Goal: Information Seeking & Learning: Compare options

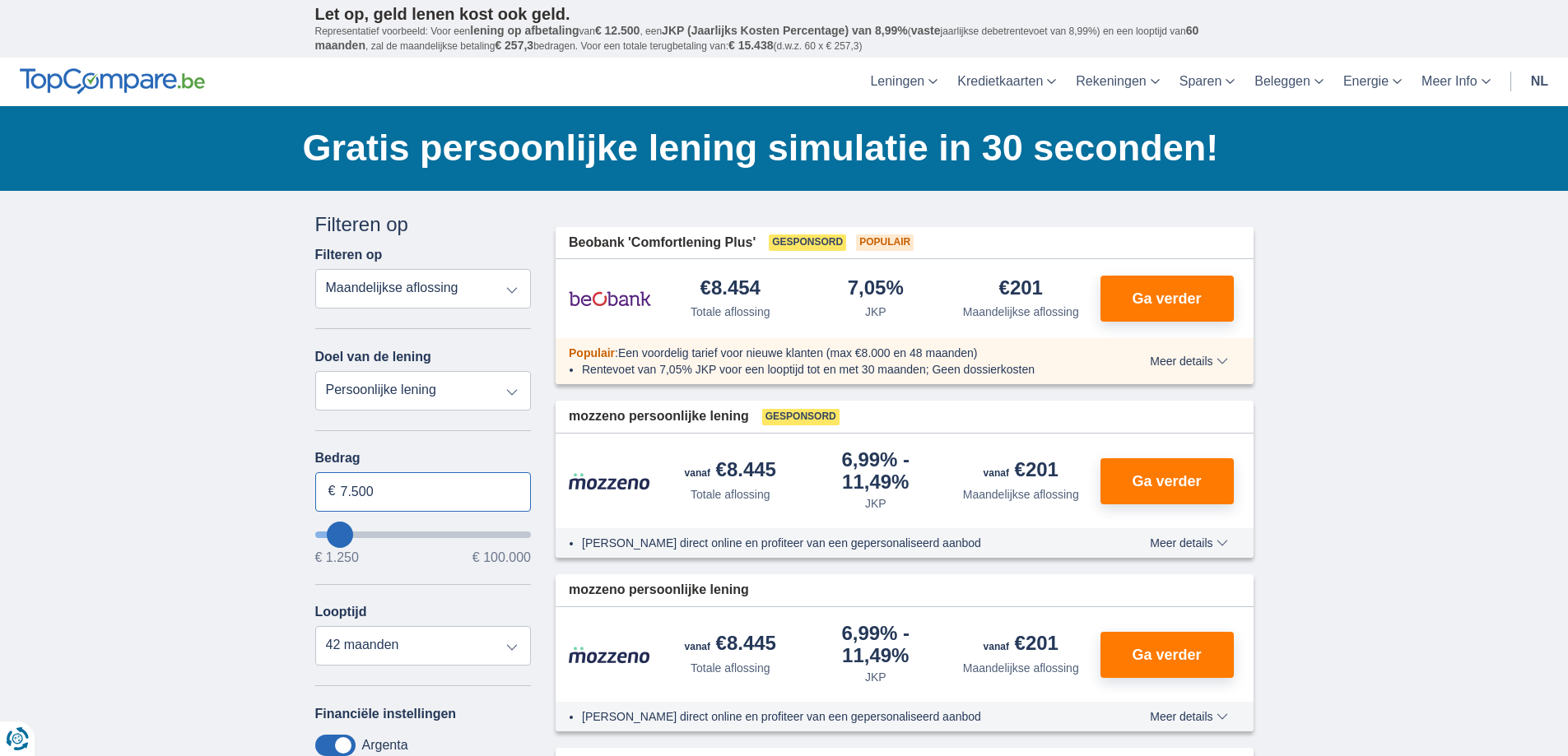
drag, startPoint x: 403, startPoint y: 485, endPoint x: 261, endPoint y: 500, distance: 142.8
type input "30.000"
type input "30250"
click at [480, 384] on select "Persoonlijke lening Auto Moto / fiets Mobilhome / caravan Renovatie Energie Sch…" at bounding box center [423, 390] width 216 height 39
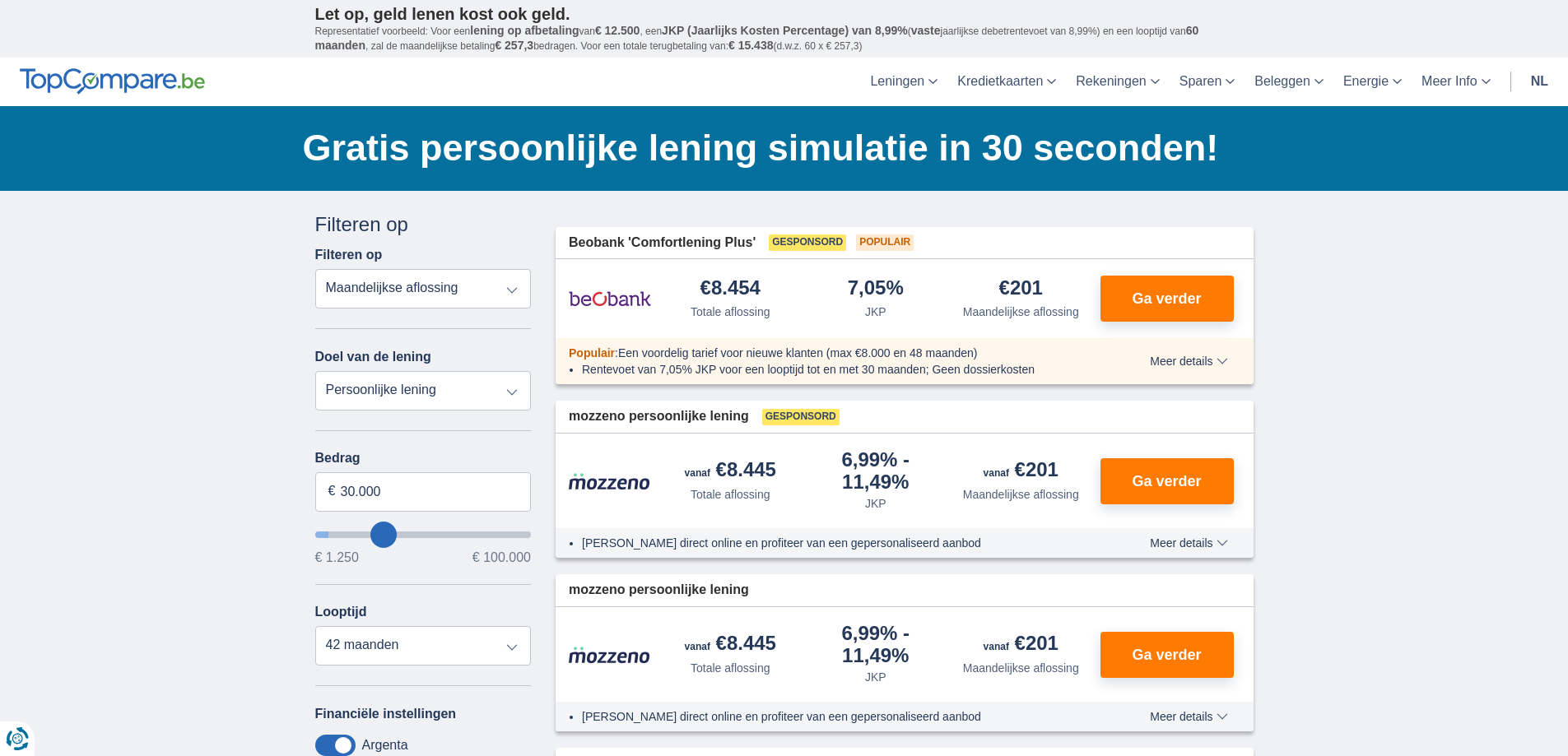
select select "120"
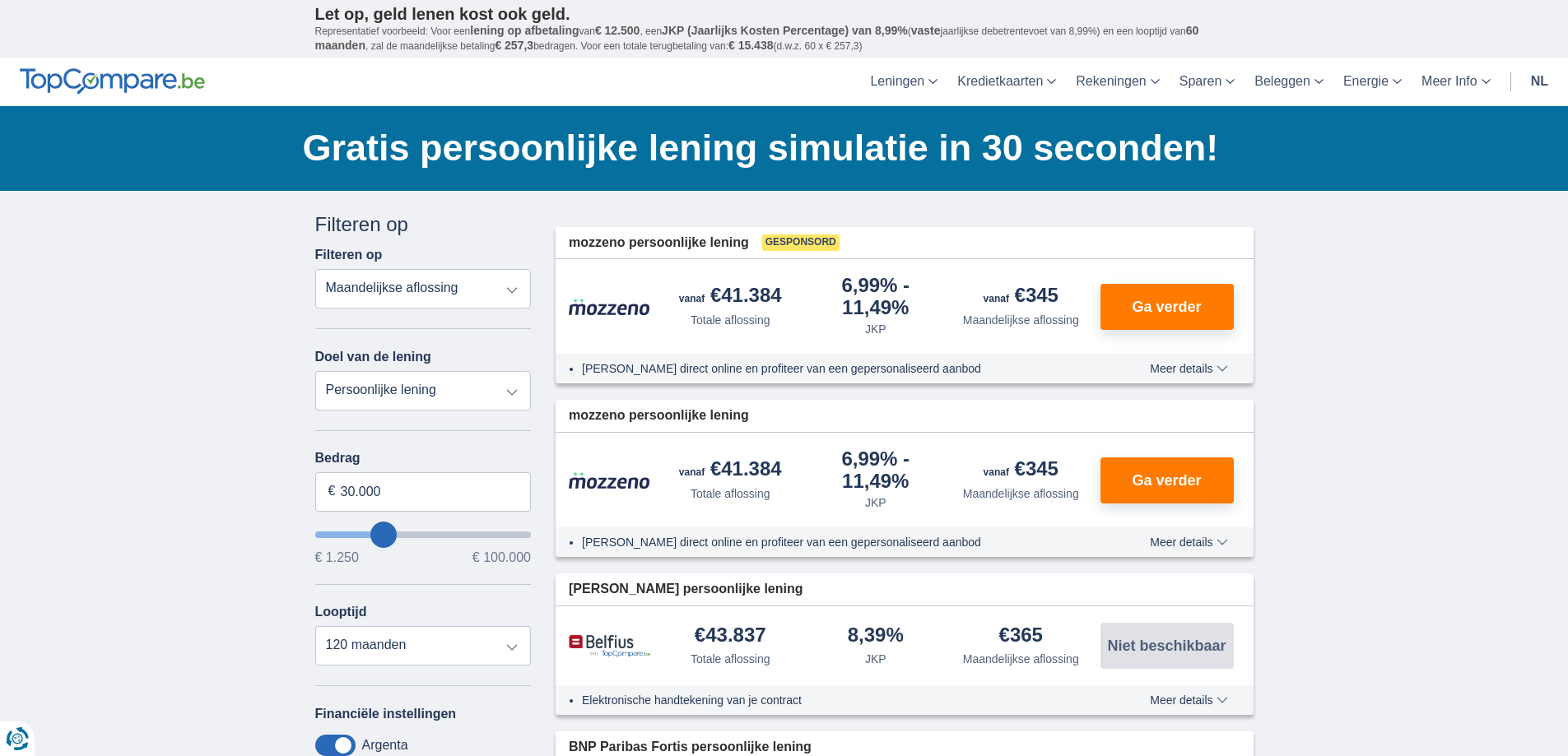
select select "vehicleLoan"
click at [316, 371] on select "Persoonlijke lening Auto Moto / fiets Mobilhome / caravan Renovatie Energie Sch…" at bounding box center [423, 390] width 216 height 39
select select "3-4"
type input "15.000"
type input "15250"
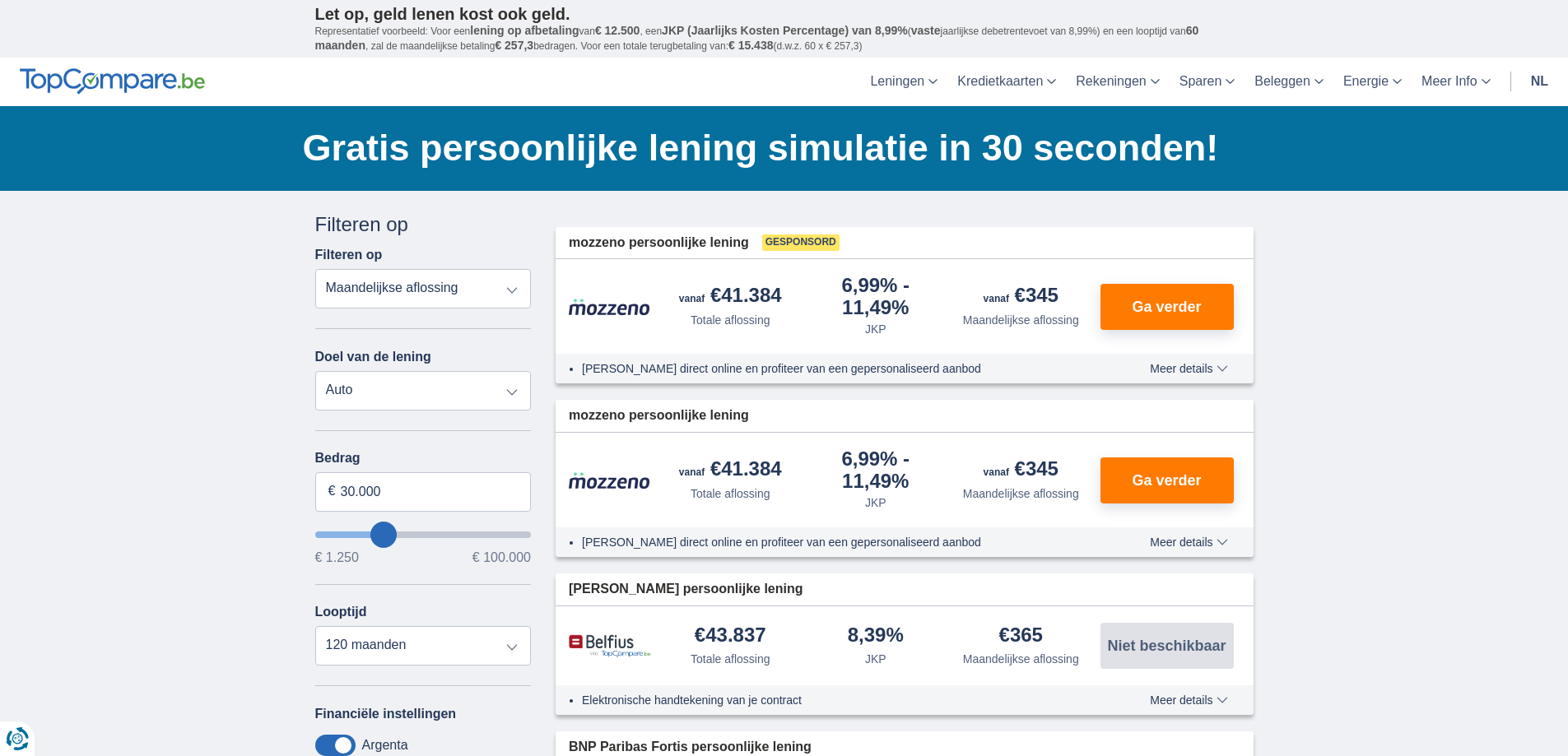
select select "60"
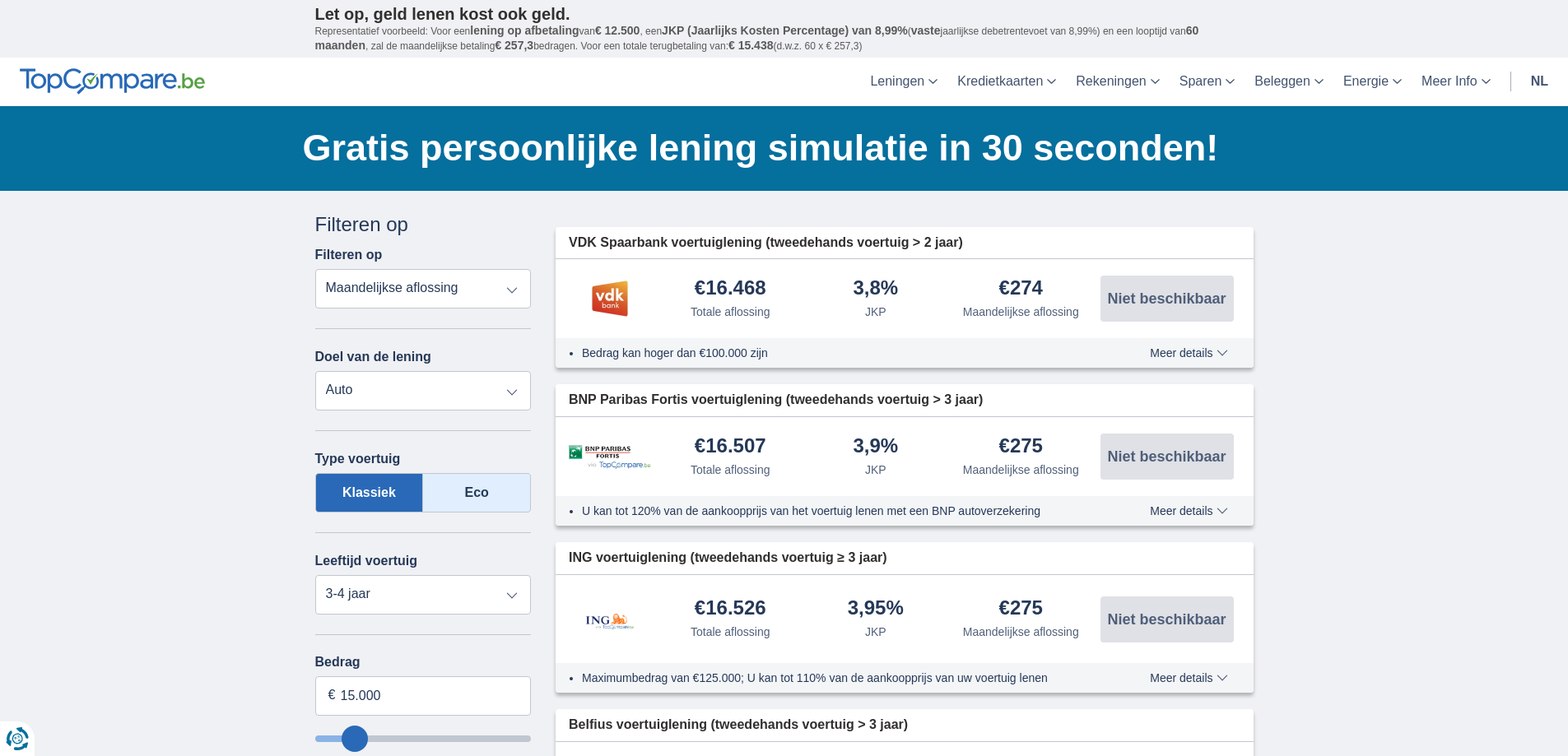
click at [462, 495] on label "Eco" at bounding box center [476, 493] width 107 height 39
click at [0, 0] on input "Eco" at bounding box center [0, 0] width 0 height 0
click at [515, 596] on select "Nieuw 0-1 jaar 1-2 jaar 2-3 jaar 3-4 jaar 4-5 jaar 5+ jaar" at bounding box center [423, 594] width 216 height 39
select select "5+"
click at [316, 575] on select "Nieuw 0-1 jaar 1-2 jaar 2-3 jaar 3-4 jaar 4-5 jaar 5+ jaar" at bounding box center [423, 594] width 216 height 39
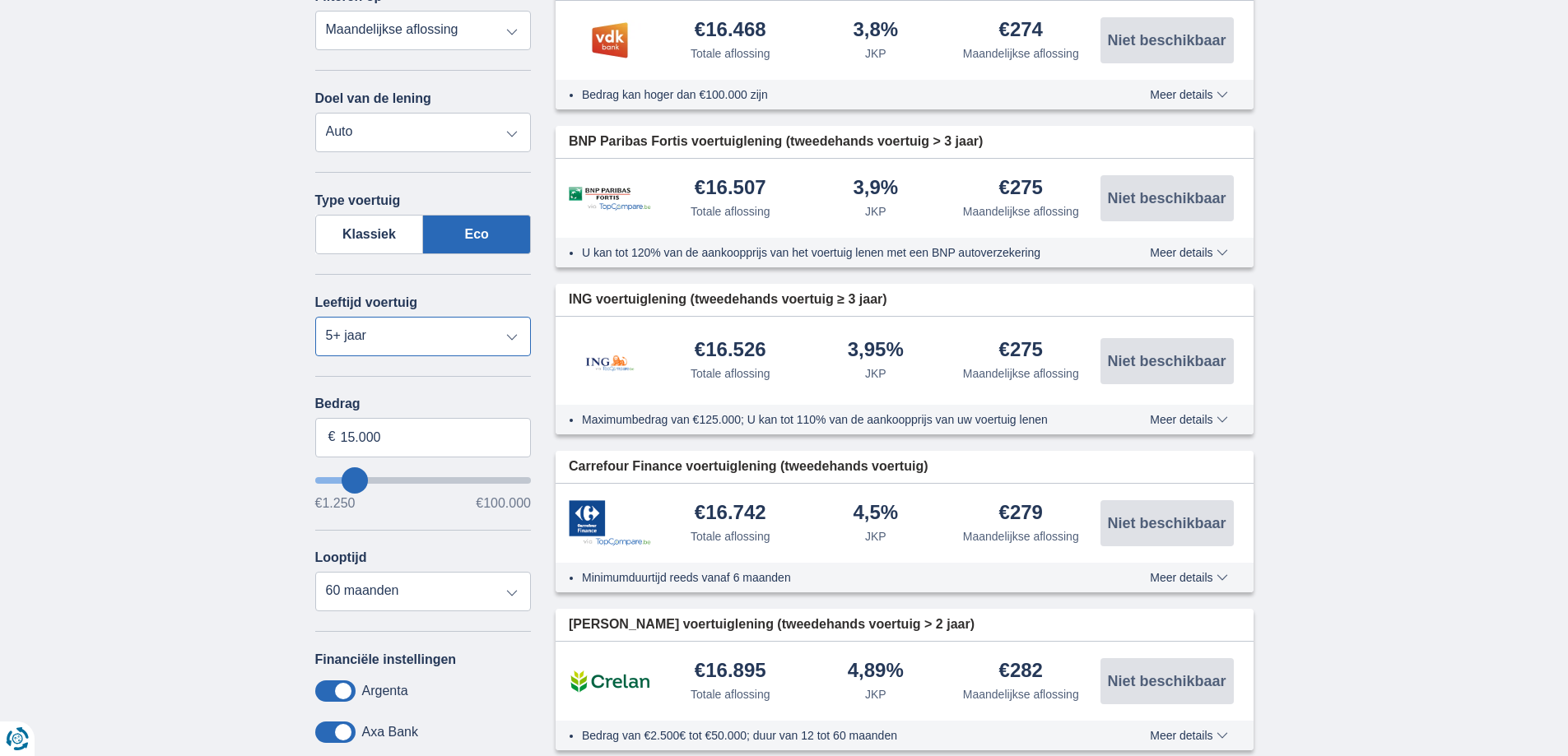
scroll to position [246, 0]
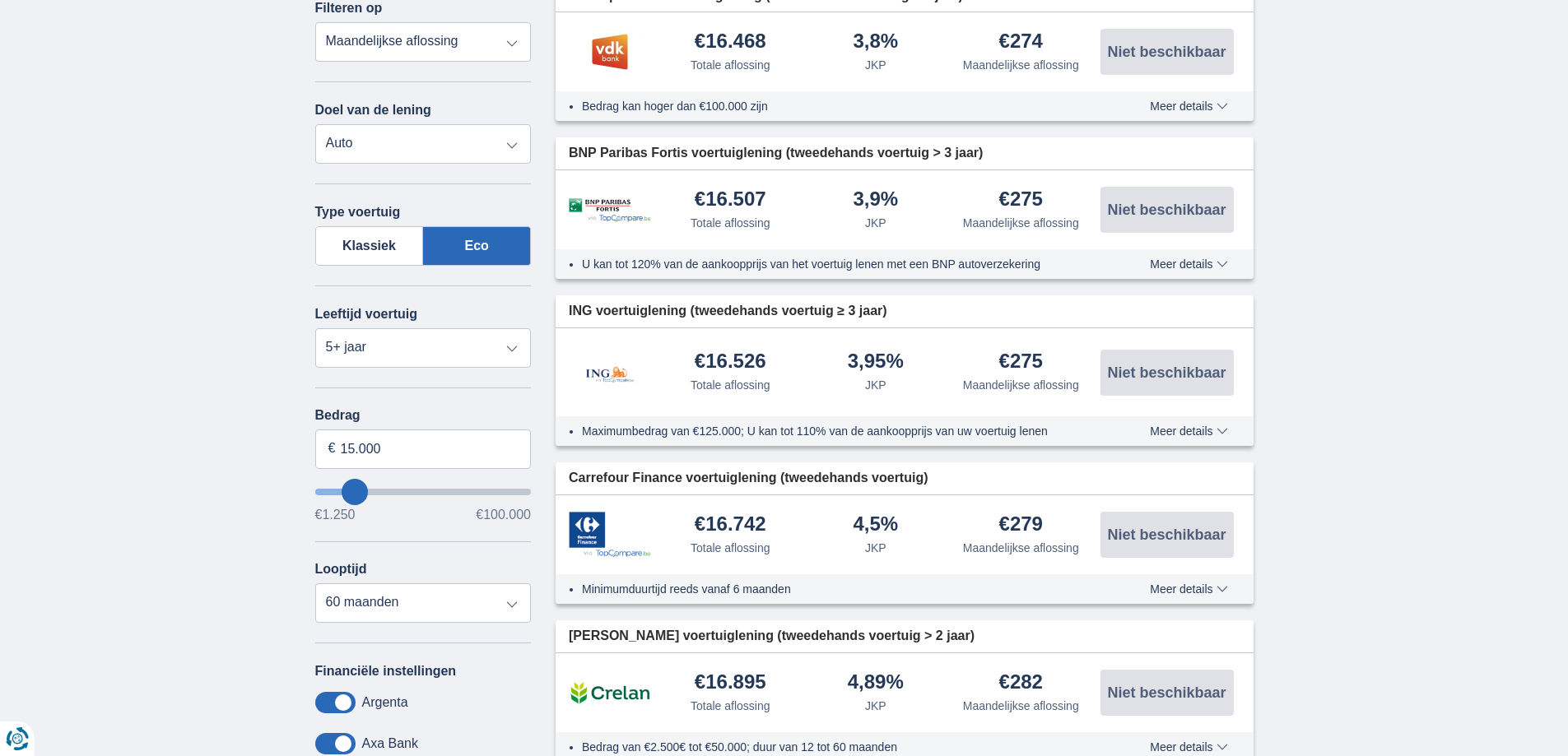
type input "14.250"
type input "14250"
type input "15.250"
type input "15250"
type input "16.250"
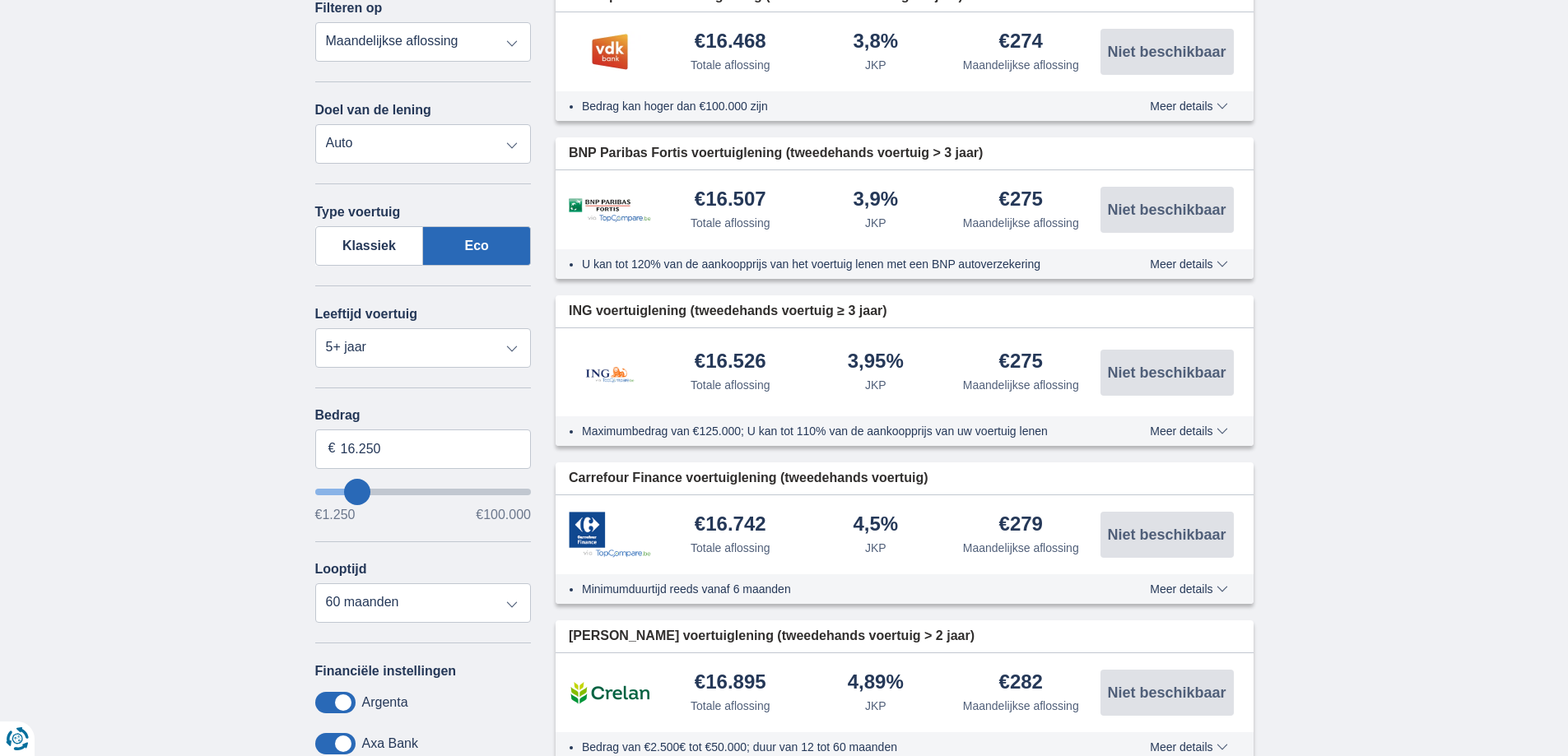
type input "16250"
select select "84"
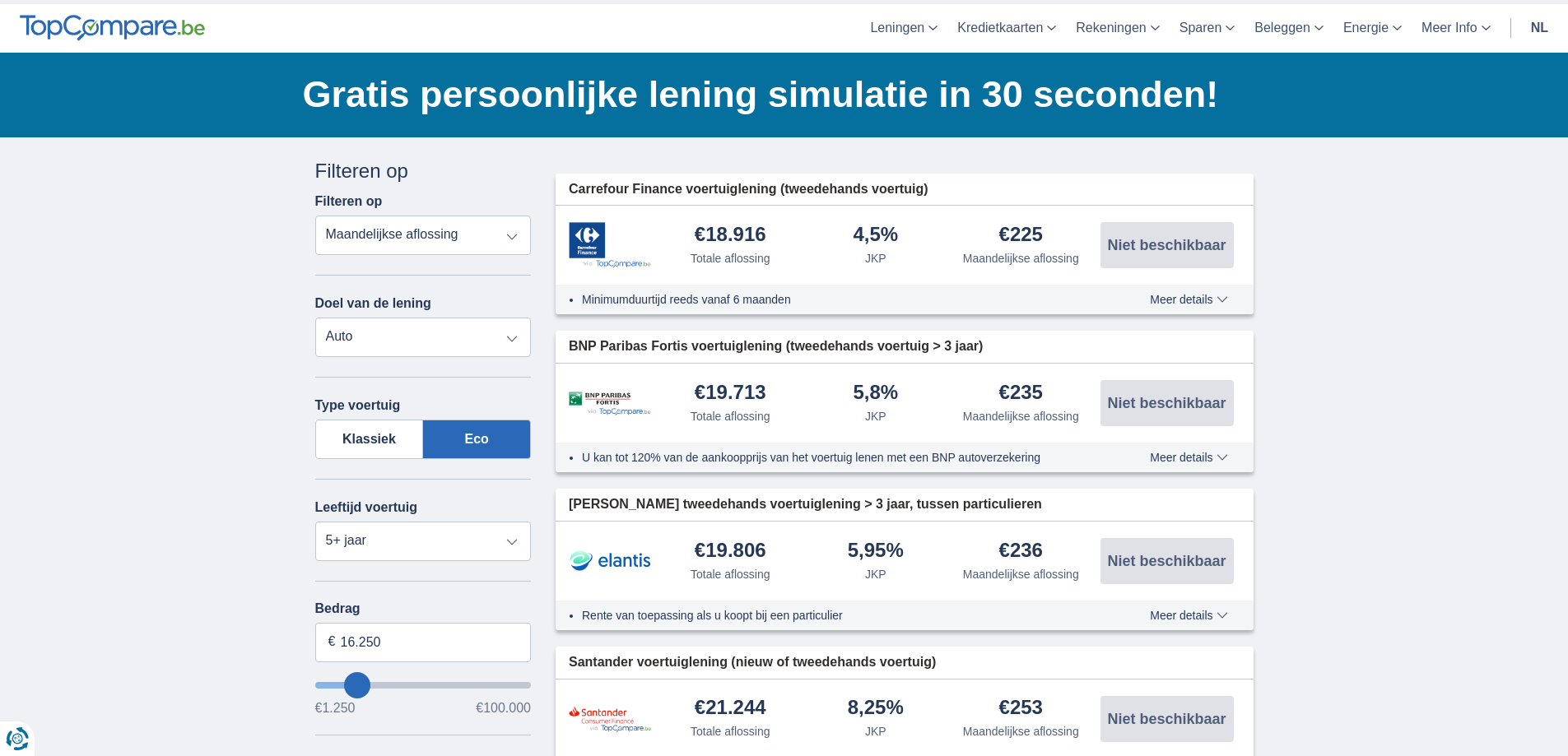
scroll to position [82, 0]
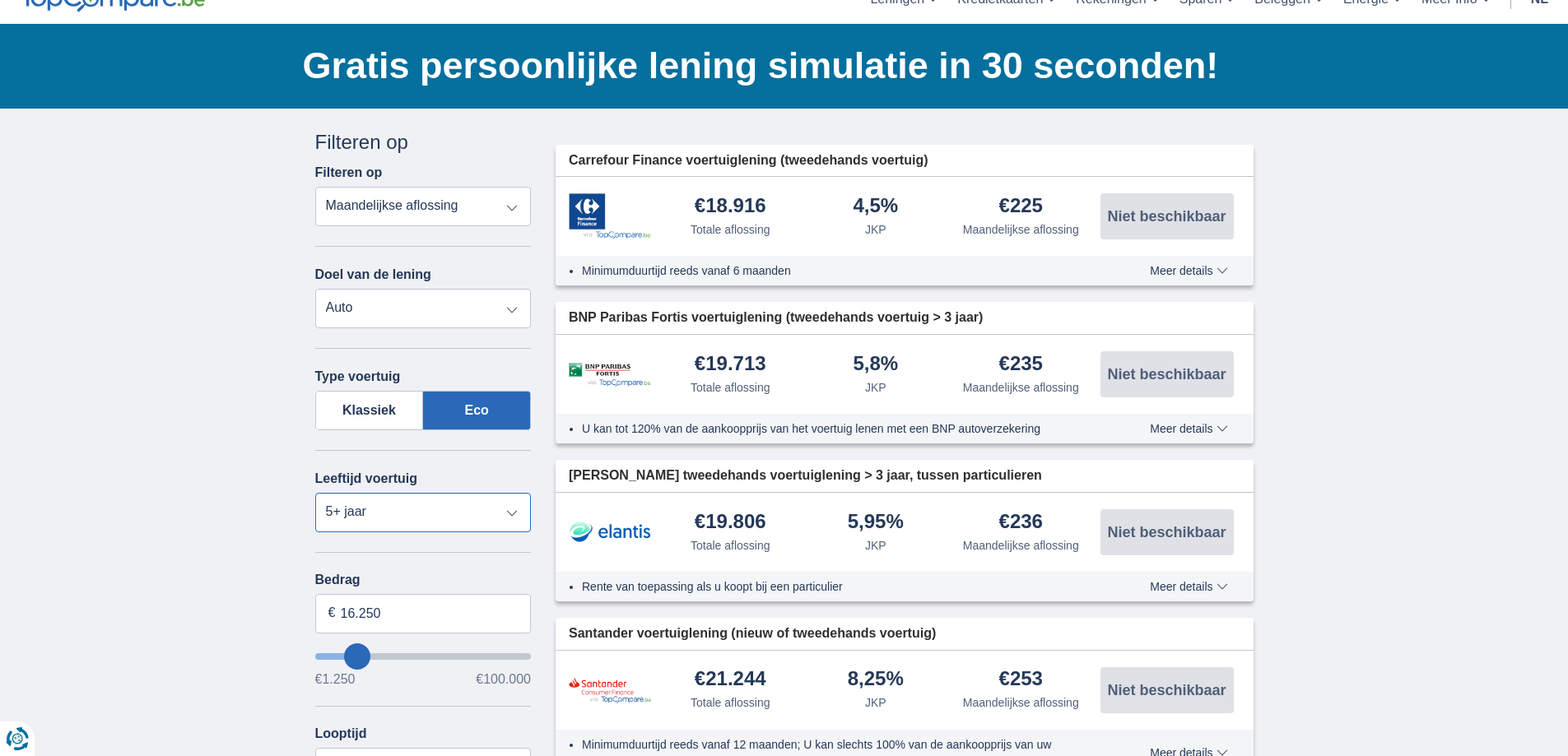
click at [510, 511] on select "Nieuw 0-1 jaar 1-2 jaar 2-3 jaar 3-4 jaar 4-5 jaar 5+ jaar" at bounding box center [423, 513] width 216 height 39
click at [316, 493] on select "Nieuw 0-1 jaar 1-2 jaar 2-3 jaar 3-4 jaar 4-5 jaar 5+ jaar" at bounding box center [423, 513] width 216 height 39
click at [510, 514] on select "Nieuw 0-1 jaar 1-2 jaar 2-3 jaar 3-4 jaar 4-5 jaar 5+ jaar" at bounding box center [423, 513] width 216 height 39
select select "4-5"
click at [316, 493] on select "Nieuw 0-1 jaar 1-2 jaar 2-3 jaar 3-4 jaar 4-5 jaar 5+ jaar" at bounding box center [423, 513] width 216 height 39
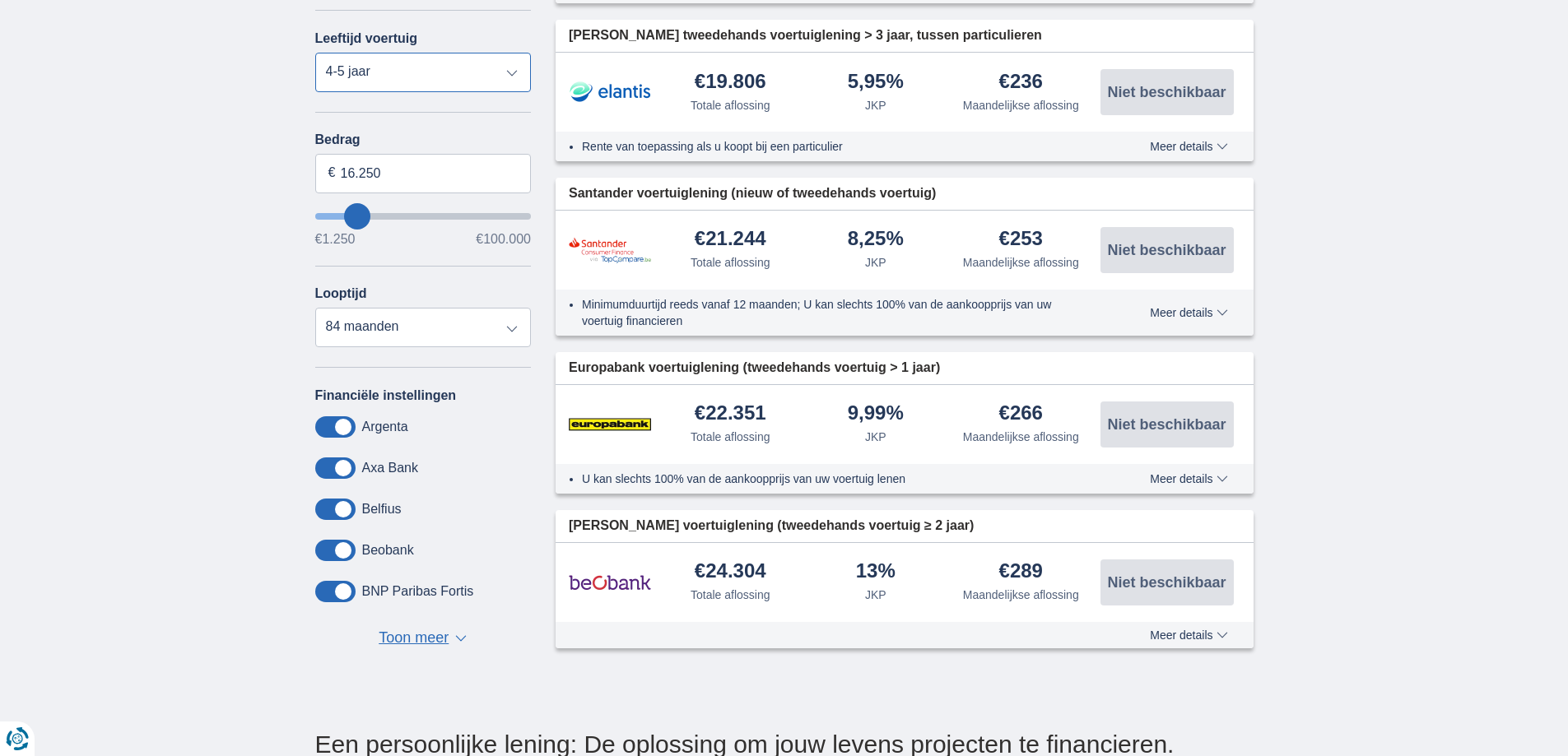
scroll to position [494, 0]
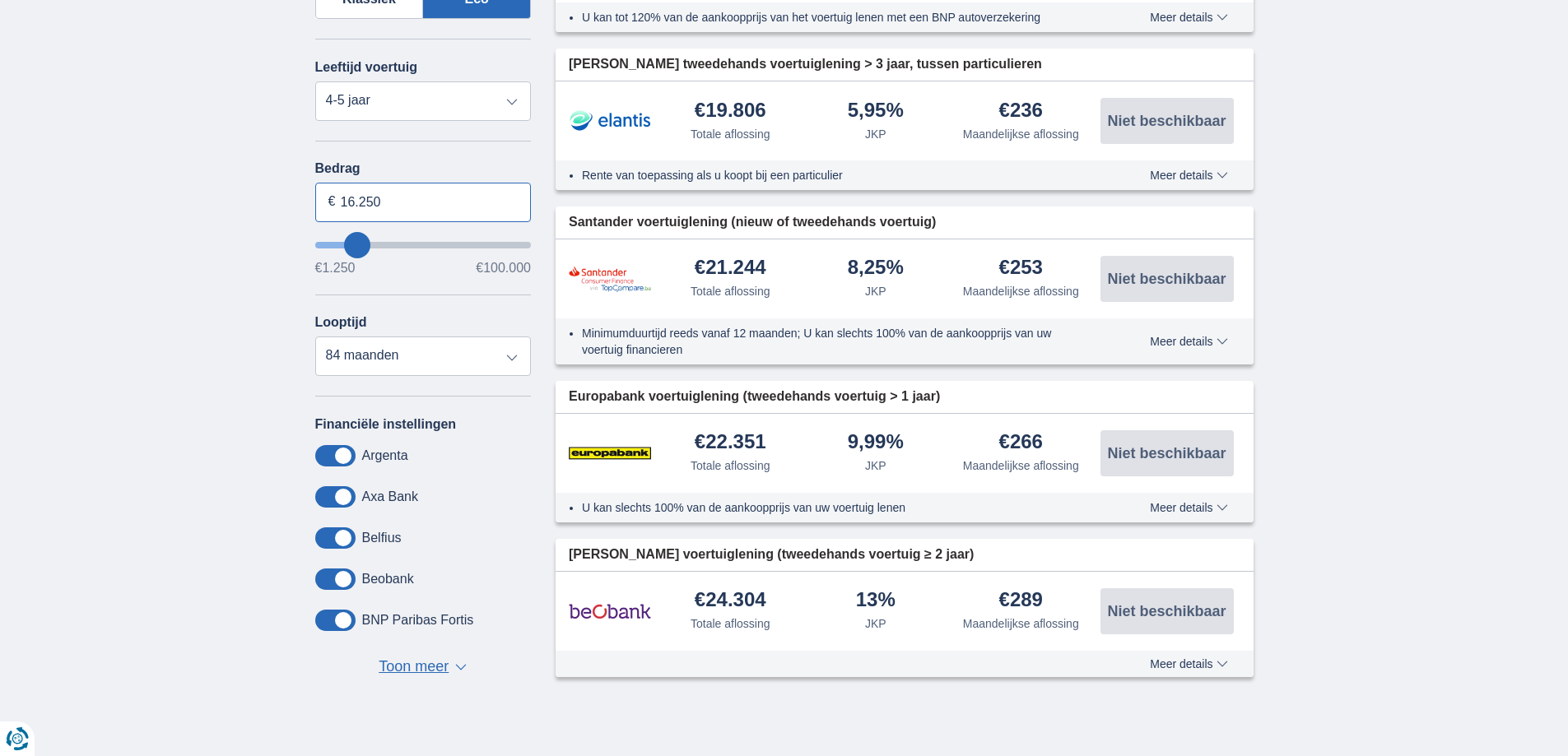
drag, startPoint x: 369, startPoint y: 202, endPoint x: 299, endPoint y: 206, distance: 70.1
click at [299, 206] on div "× widget.non-eligible-application.title widget.non-eligible-application.text no…" at bounding box center [784, 220] width 1568 height 1046
type input "30.000"
type input "30250"
select select "120"
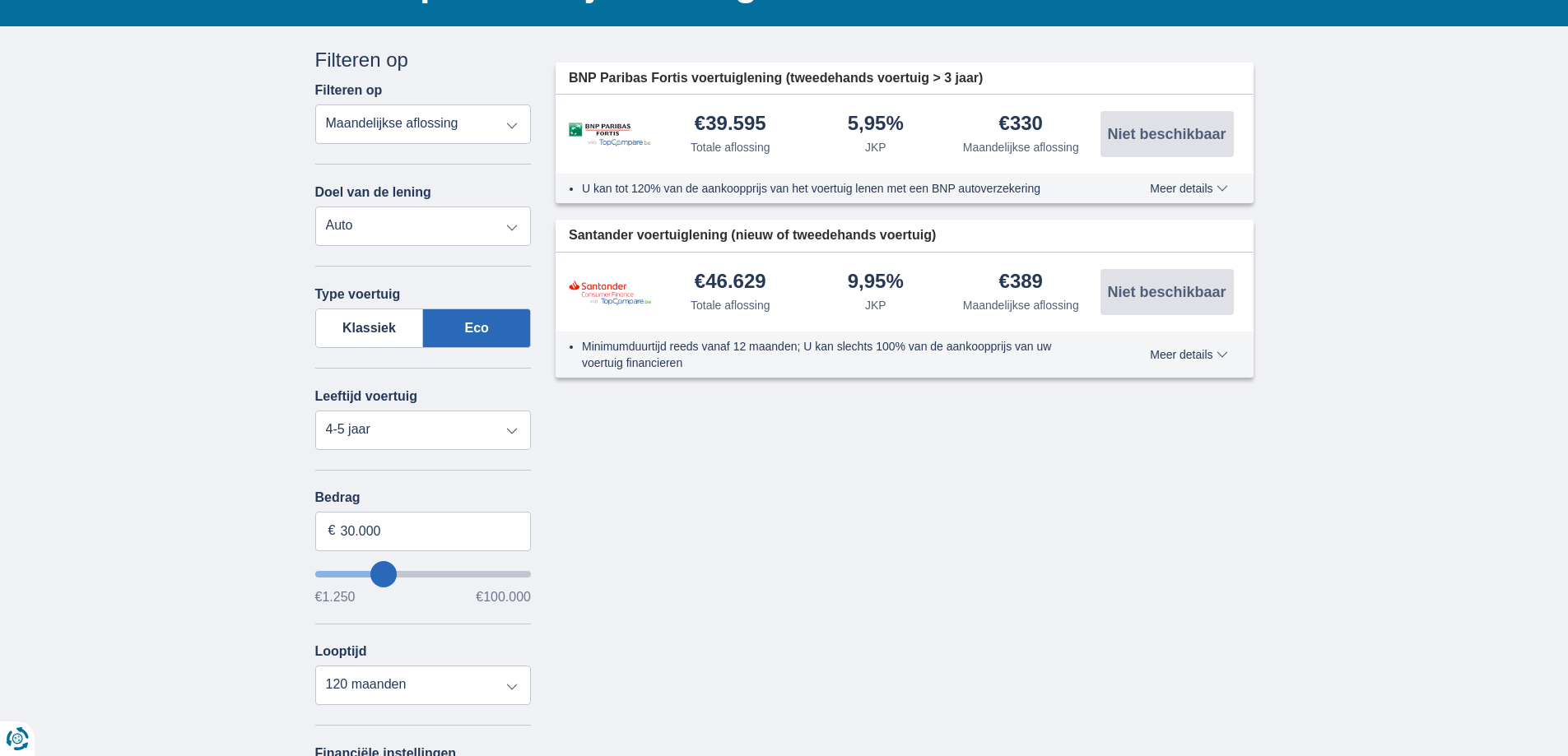
scroll to position [0, 0]
